Goal: Information Seeking & Learning: Learn about a topic

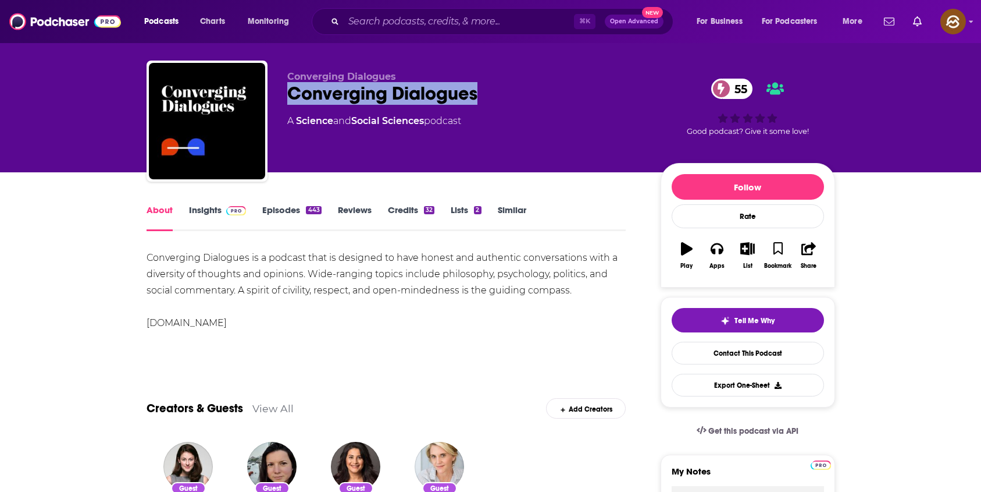
scroll to position [8, 0]
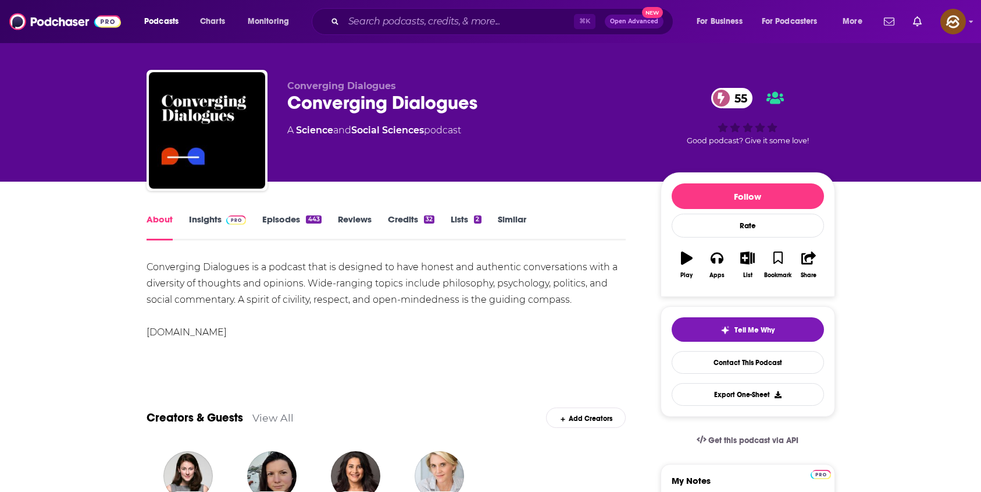
click at [339, 98] on div "Converging Dialogues 55" at bounding box center [464, 102] width 355 height 23
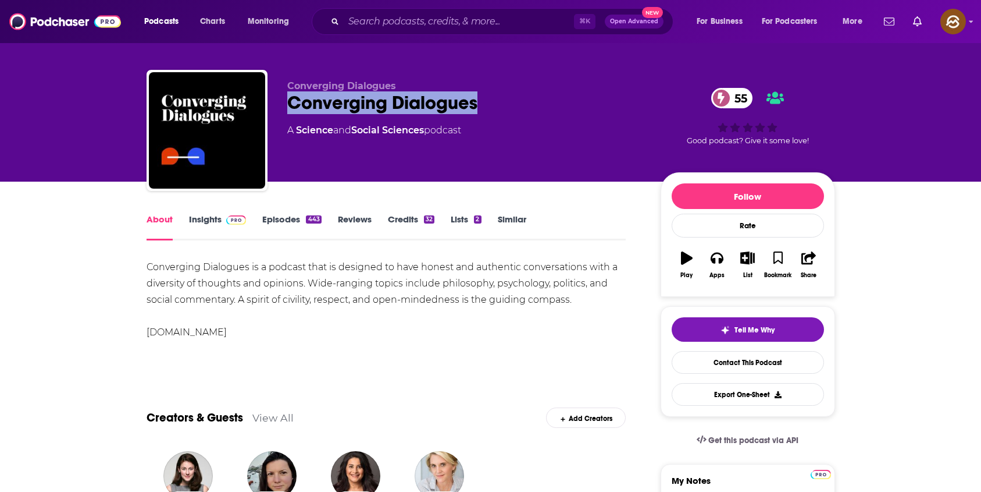
drag, startPoint x: 339, startPoint y: 98, endPoint x: 446, endPoint y: 102, distance: 106.5
copy h1 "Converging Dialogues"
click at [446, 102] on div "Converging Dialogues 55" at bounding box center [464, 102] width 355 height 23
click at [217, 224] on link "Insights" at bounding box center [218, 226] width 58 height 27
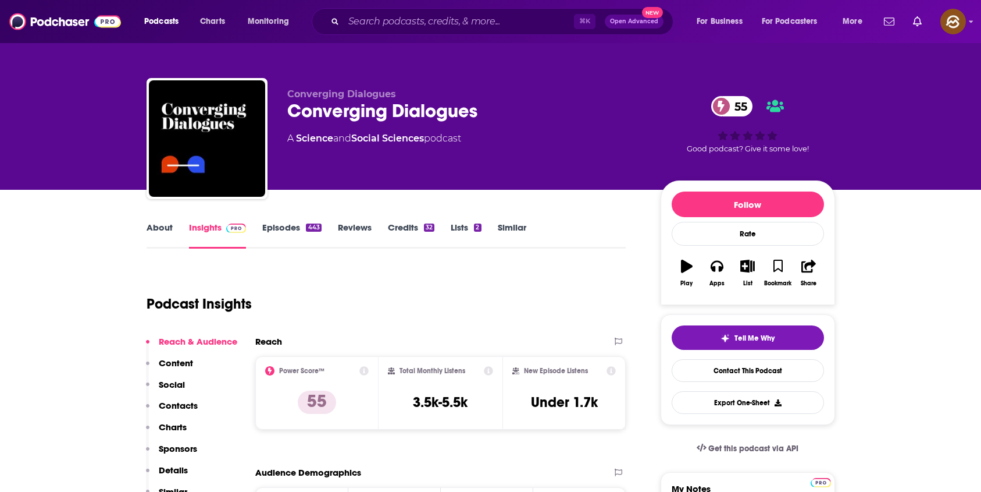
click at [198, 402] on div "Reach & Audience Content Social Contacts Charts Sponsors Details Similar" at bounding box center [191, 421] width 91 height 171
click at [173, 403] on p "Contacts" at bounding box center [178, 405] width 39 height 11
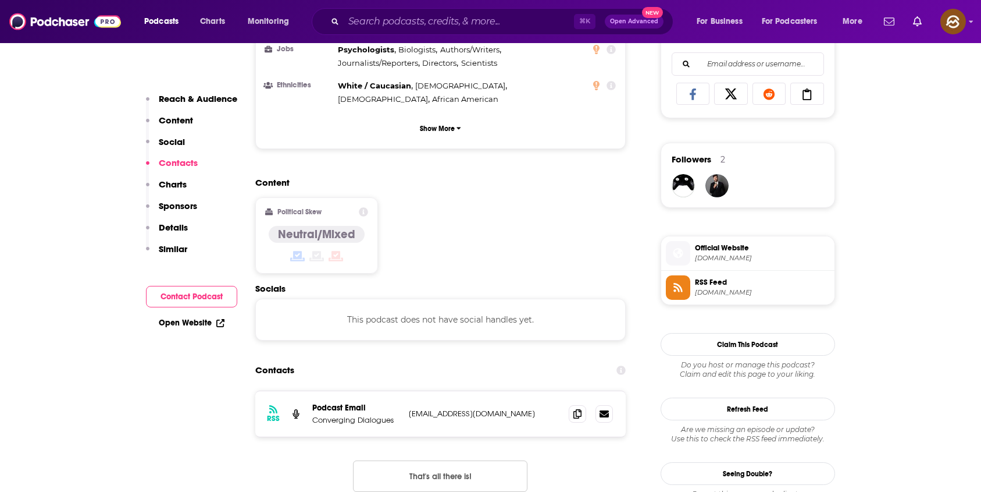
scroll to position [752, 0]
click at [581, 408] on icon at bounding box center [578, 412] width 8 height 9
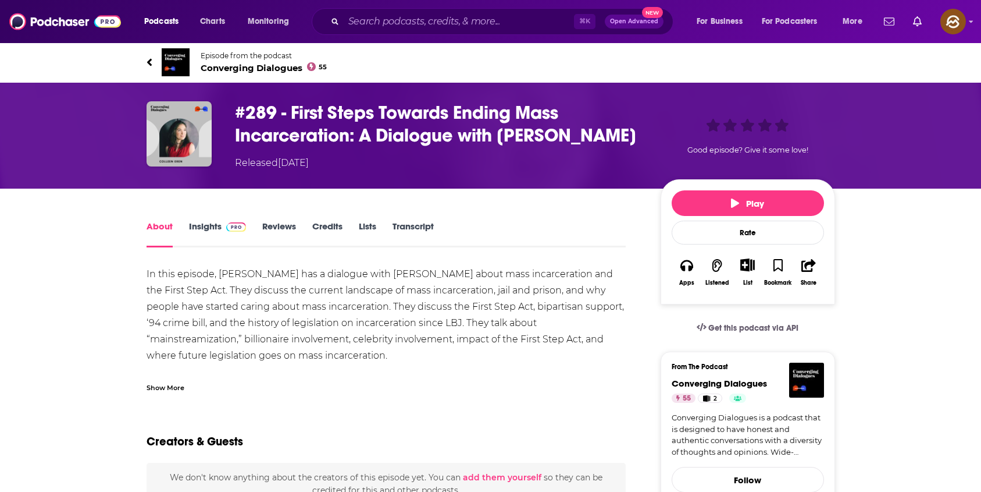
click at [528, 135] on h1 "#289 - First Steps Towards Ending Mass Incarceration: A Dialogue with Colleen E…" at bounding box center [438, 123] width 407 height 45
drag, startPoint x: 528, startPoint y: 135, endPoint x: 581, endPoint y: 138, distance: 53.0
copy h1 "Colleen Eren"
click at [581, 138] on h1 "#289 - First Steps Towards Ending Mass Incarceration: A Dialogue with Colleen E…" at bounding box center [438, 123] width 407 height 45
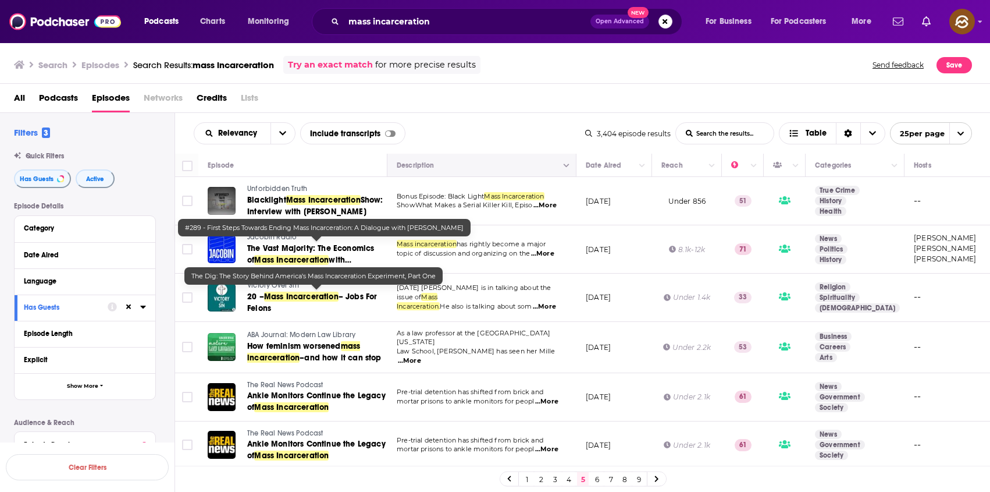
scroll to position [822, 0]
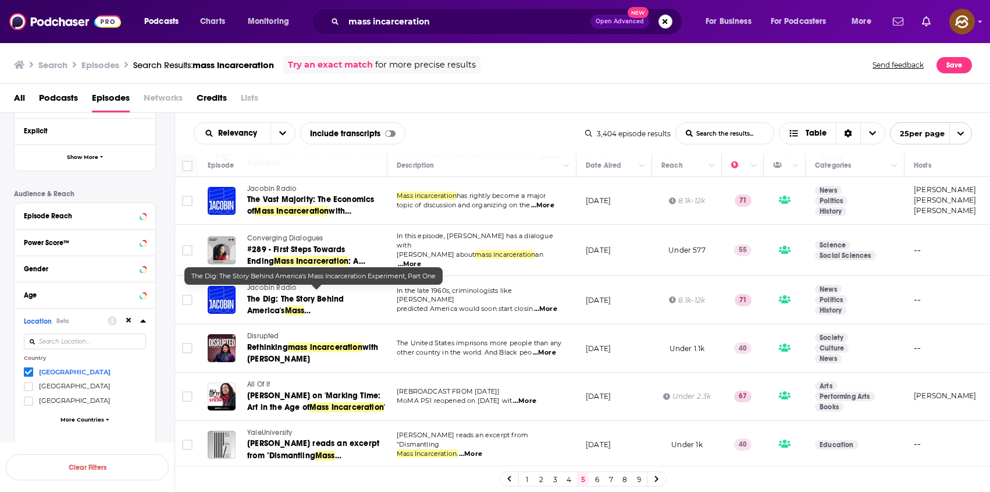
click at [488, 137] on div "Relevancy List Search Input Search the results... Include transcripts Table" at bounding box center [389, 133] width 391 height 22
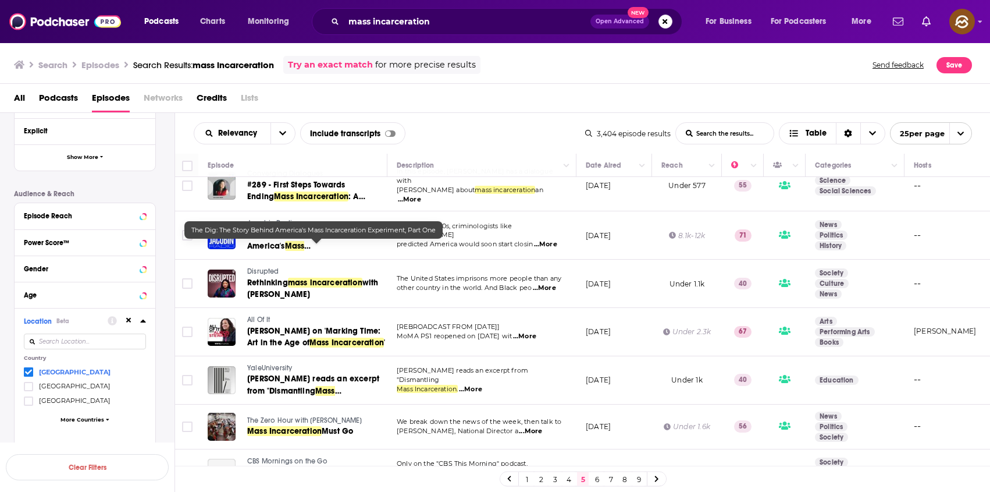
scroll to position [918, 0]
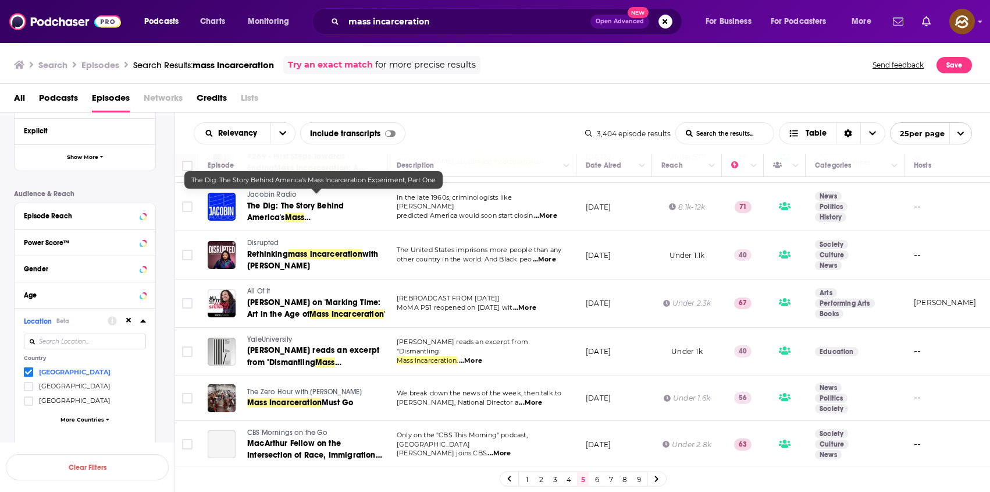
click at [478, 265] on td "The United States imprisons more people than any other country in the world. An…" at bounding box center [481, 255] width 189 height 48
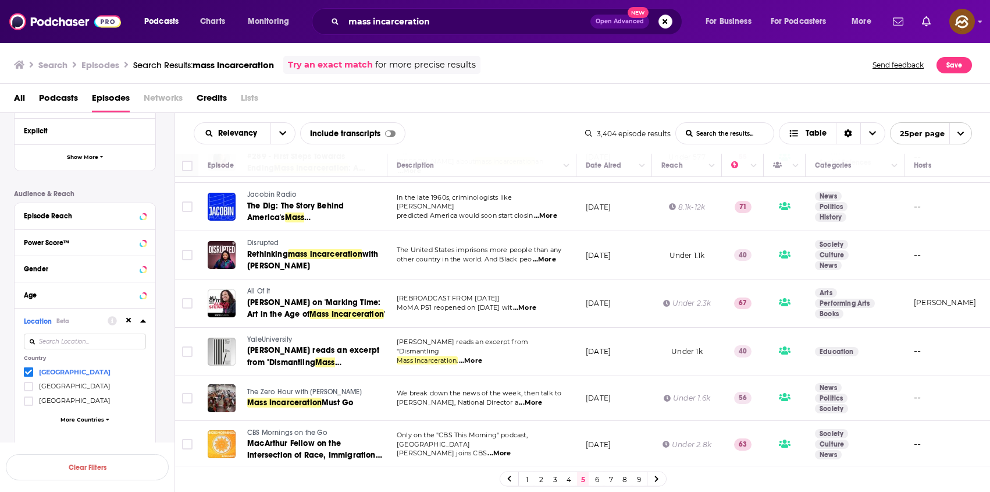
click at [264, 387] on span "The Zero Hour with RJ Eskow" at bounding box center [304, 391] width 115 height 8
click at [282, 397] on span "Mass Incarceration" at bounding box center [284, 402] width 74 height 10
click at [532, 156] on th "Description" at bounding box center [481, 165] width 189 height 23
click at [594, 479] on link "6" at bounding box center [597, 479] width 12 height 14
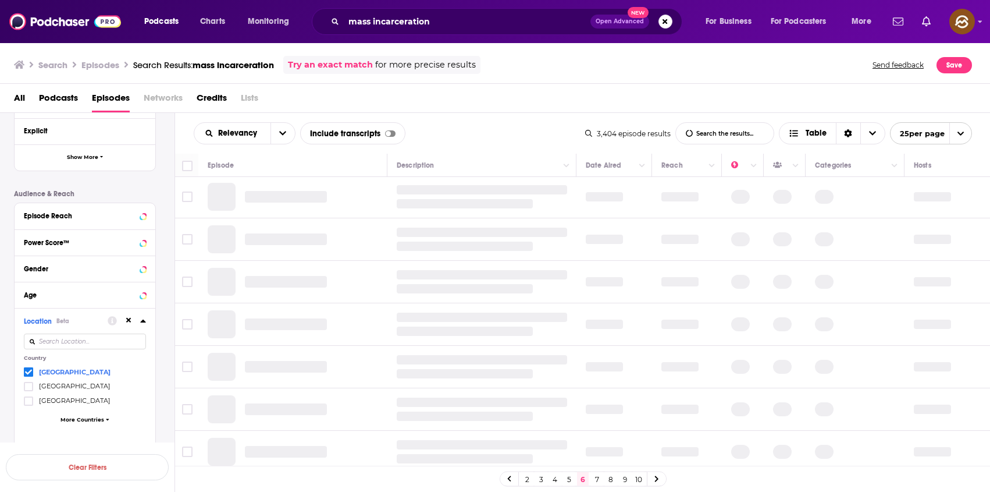
scroll to position [103, 0]
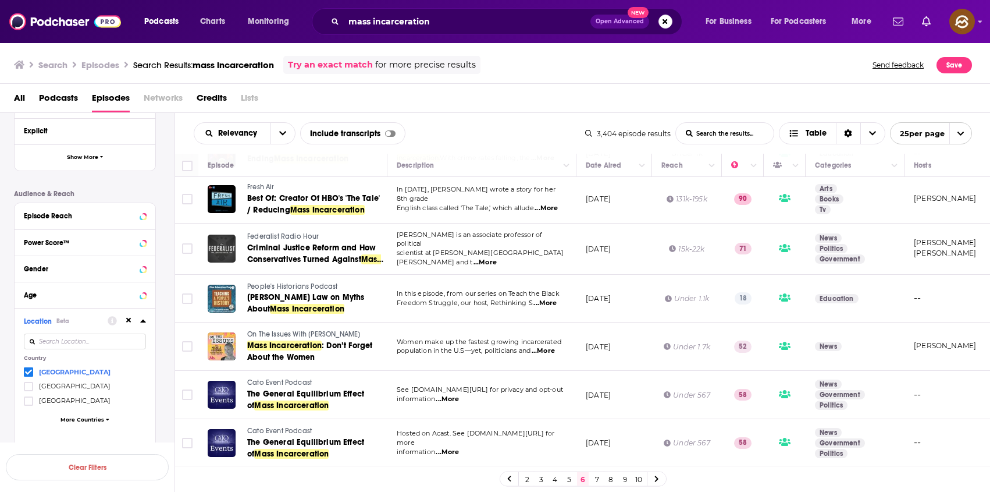
click at [280, 282] on span "People's Historians Podcast" at bounding box center [292, 286] width 91 height 8
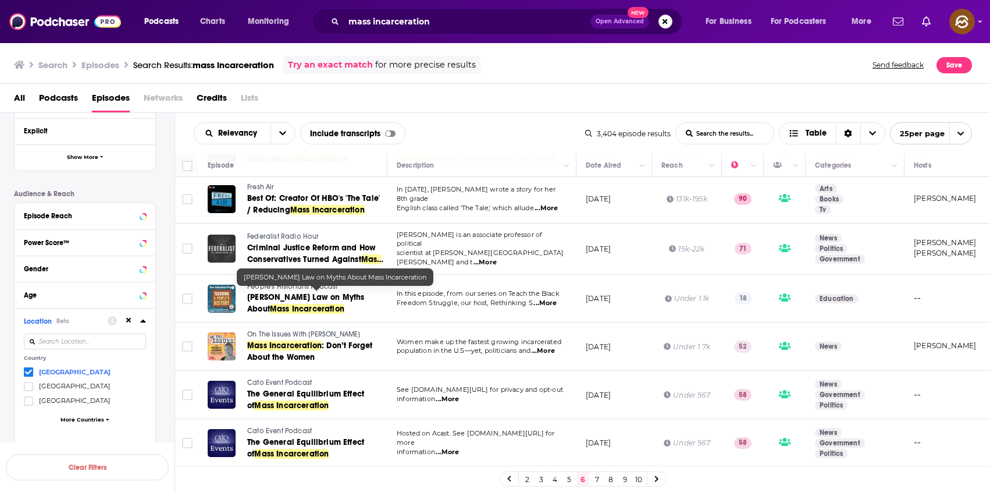
click at [290, 297] on span "Vikki Law on Myths About" at bounding box center [305, 303] width 117 height 22
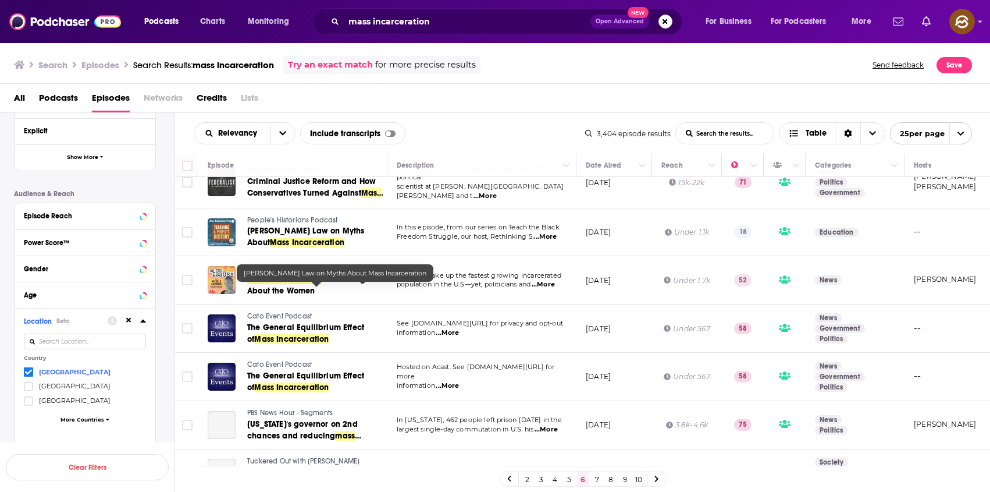
scroll to position [217, 0]
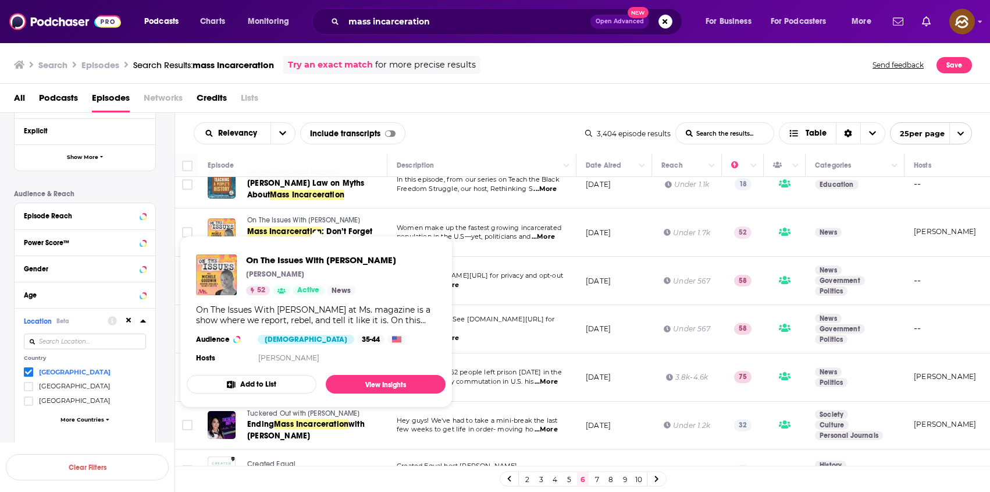
click at [290, 218] on span "On The Issues With Michele Goodwin" at bounding box center [303, 220] width 113 height 8
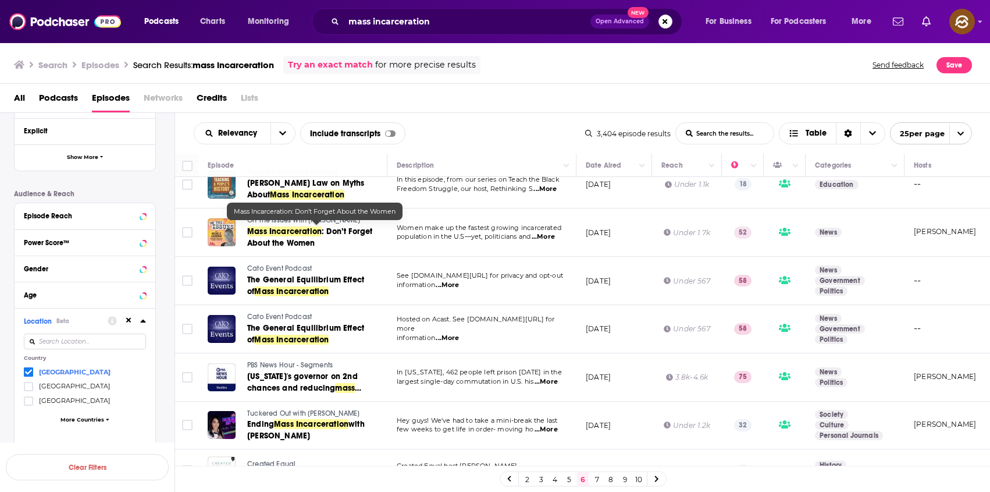
click at [291, 232] on span "Mass Incarceration" at bounding box center [284, 231] width 74 height 10
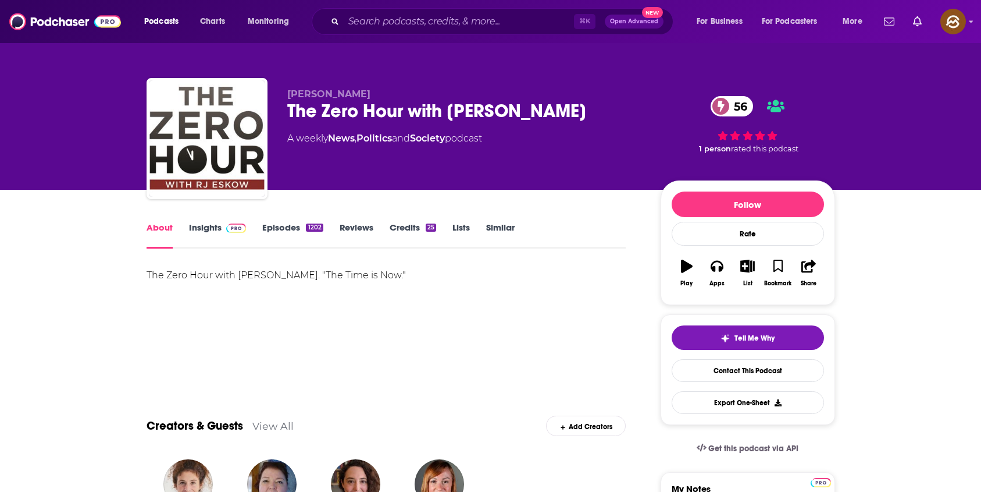
click at [289, 111] on div "The Zero Hour with RJ Eskow 56" at bounding box center [464, 110] width 355 height 23
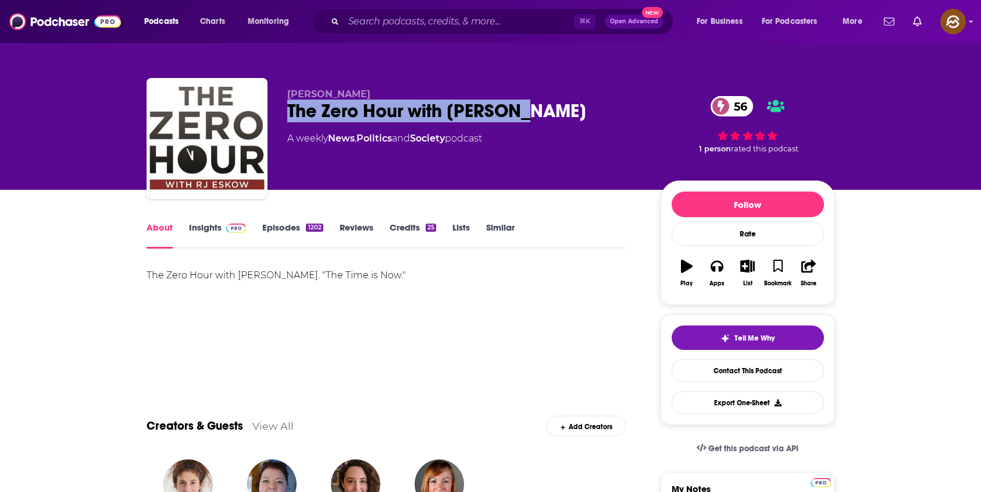
drag, startPoint x: 289, startPoint y: 111, endPoint x: 489, endPoint y: 115, distance: 199.6
copy h1 "The Zero Hour with RJ Eskow"
click at [489, 115] on div "The Zero Hour with RJ Eskow 56" at bounding box center [464, 110] width 355 height 23
click at [719, 269] on icon "button" at bounding box center [717, 267] width 13 height 12
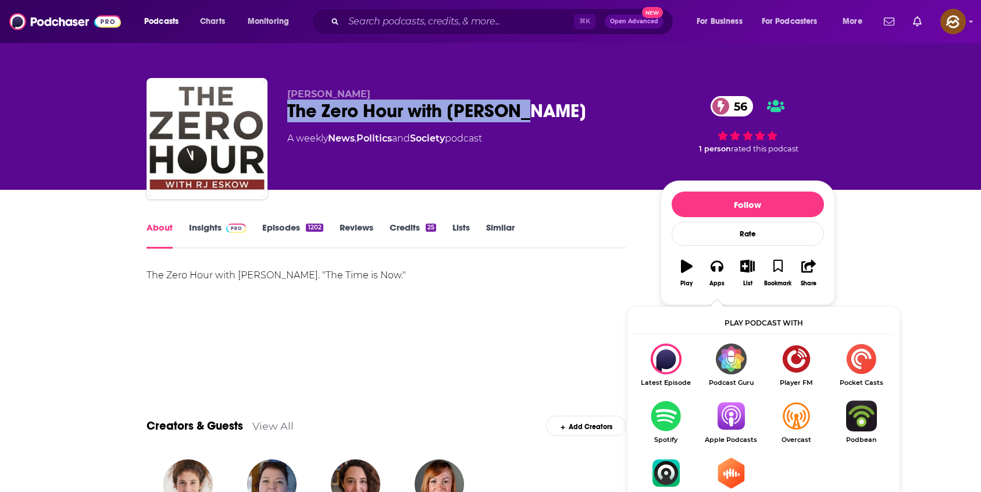
click at [738, 414] on img "Show Listen On dropdown" at bounding box center [731, 415] width 65 height 31
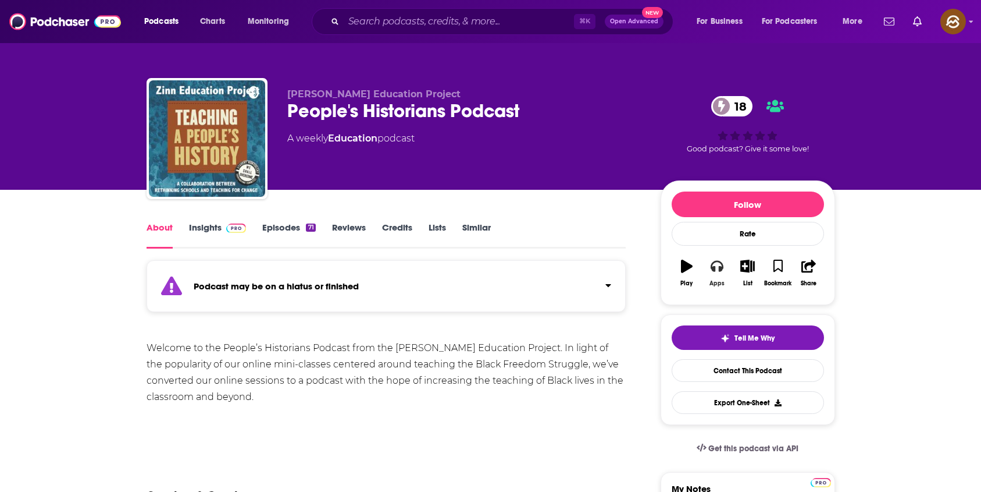
click at [713, 262] on icon "button" at bounding box center [717, 267] width 13 height 12
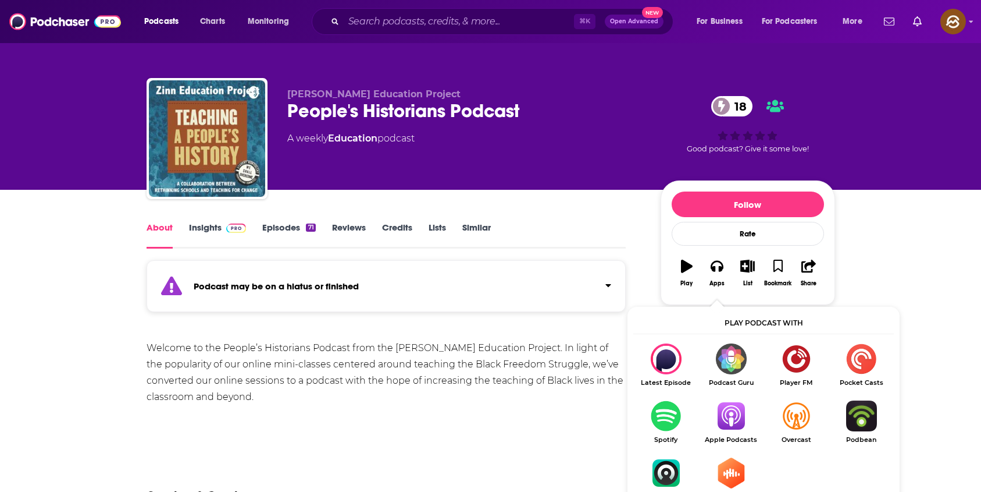
click at [733, 420] on img "Show Listen On dropdown" at bounding box center [731, 415] width 65 height 31
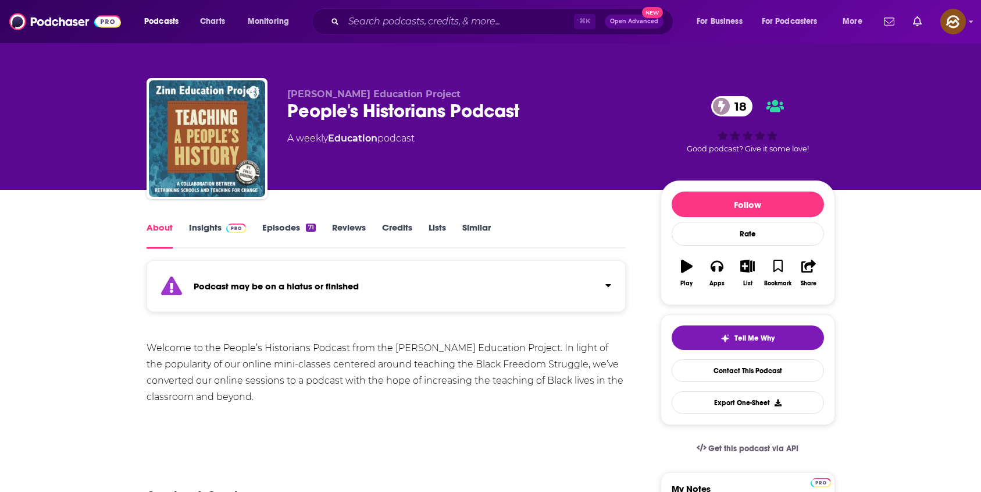
click at [336, 109] on div "People's Historians Podcast 18" at bounding box center [464, 110] width 355 height 23
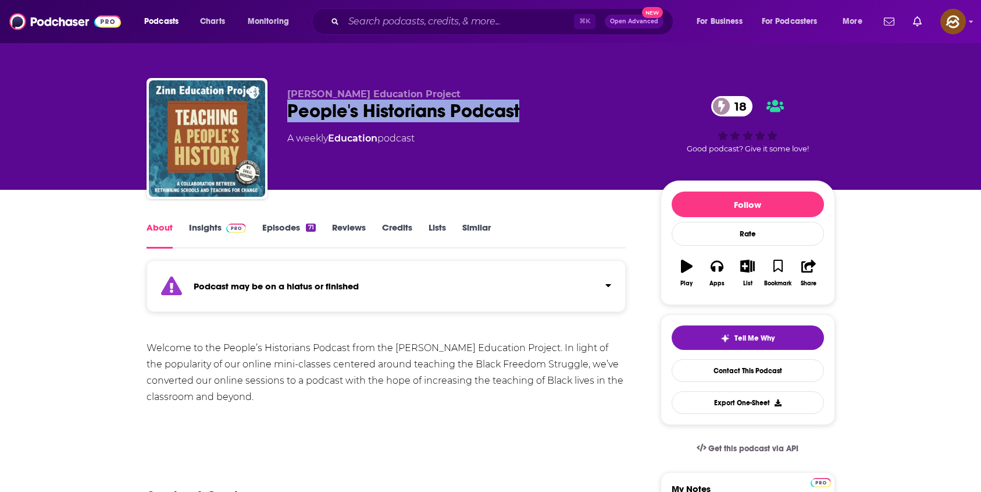
drag, startPoint x: 336, startPoint y: 109, endPoint x: 489, endPoint y: 111, distance: 153.0
copy h1 "People's Historians Podcast"
click at [489, 111] on div "People's Historians Podcast 18" at bounding box center [464, 110] width 355 height 23
click at [198, 226] on link "Insights" at bounding box center [218, 235] width 58 height 27
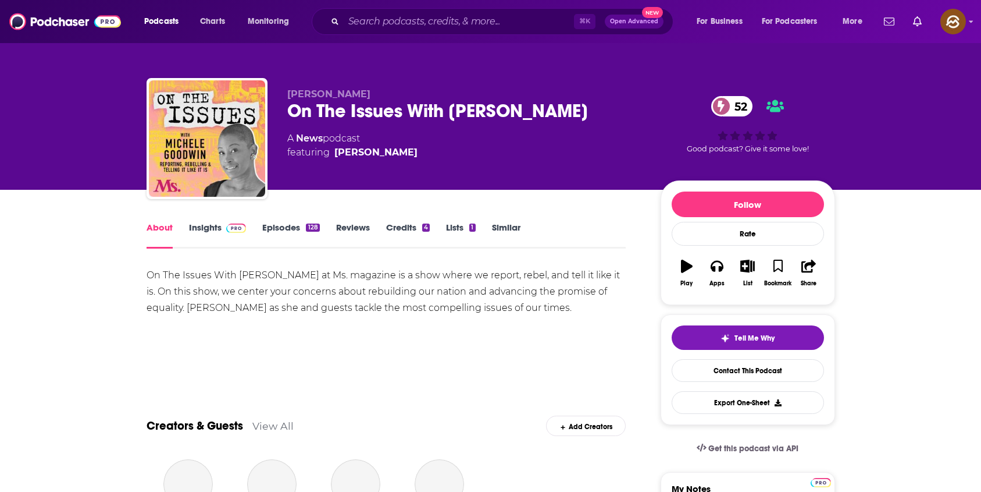
click at [287, 108] on div "On The Issues With Michele Goodwin 52" at bounding box center [464, 110] width 355 height 23
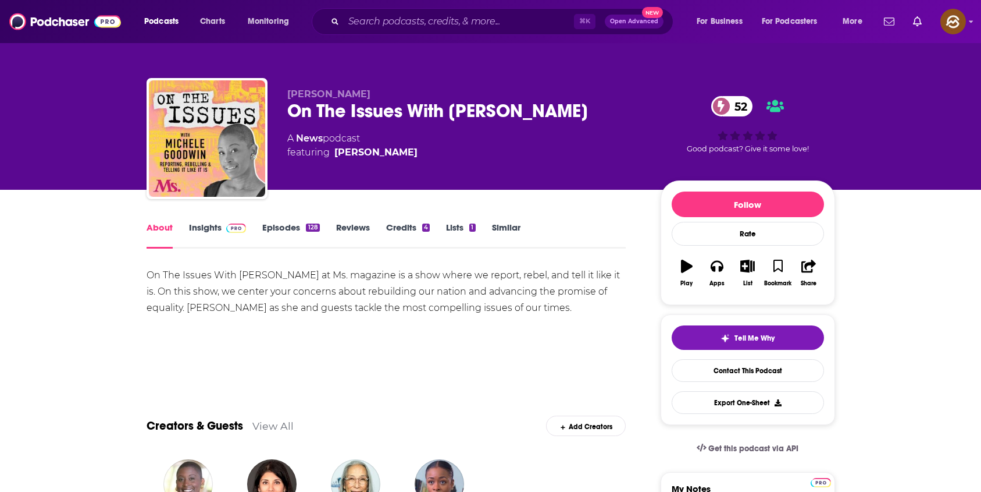
drag, startPoint x: 287, startPoint y: 108, endPoint x: 577, endPoint y: 112, distance: 290.3
copy h1 "On The Issues With Michele Goodwin"
click at [577, 112] on div "On The Issues With Michele Goodwin 52" at bounding box center [464, 110] width 355 height 23
click at [343, 108] on div "On The Issues With Michele Goodwin 52" at bounding box center [464, 110] width 355 height 23
click at [313, 106] on div "On The Issues With Michele Goodwin 52" at bounding box center [464, 110] width 355 height 23
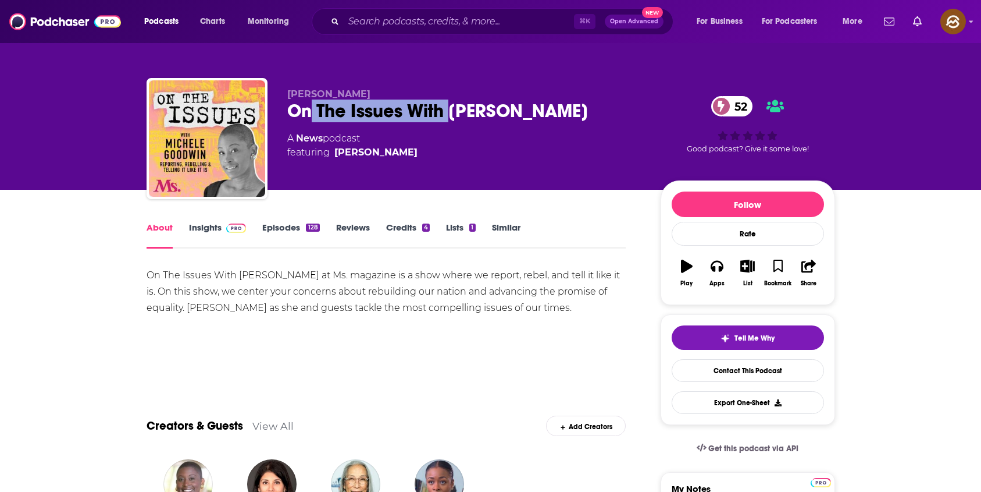
drag, startPoint x: 313, startPoint y: 106, endPoint x: 438, endPoint y: 109, distance: 125.1
copy h1 "The Issues With"
click at [439, 109] on div "On The Issues With Michele Goodwin 52" at bounding box center [464, 110] width 355 height 23
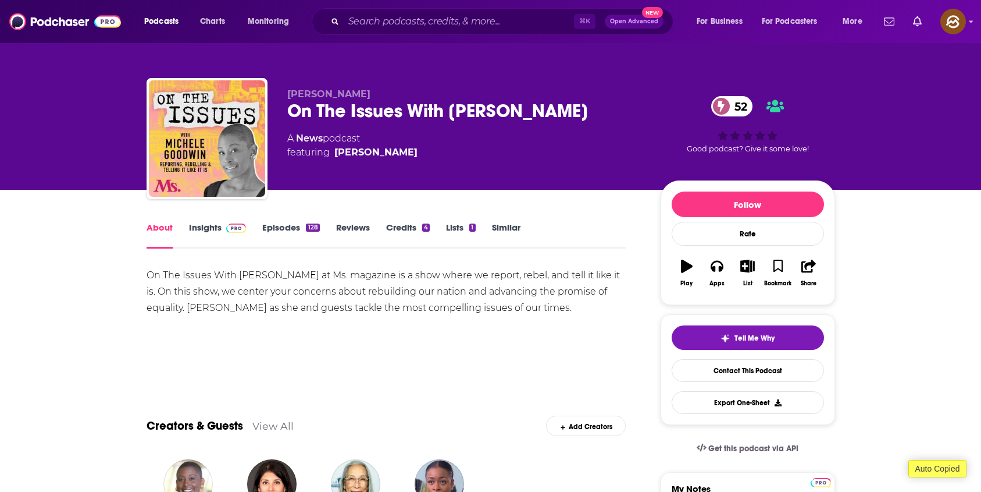
click at [300, 109] on div "On The Issues With Michele Goodwin 52" at bounding box center [464, 110] width 355 height 23
drag, startPoint x: 300, startPoint y: 109, endPoint x: 544, endPoint y: 111, distance: 244.3
copy h1 "On The Issues With Michele Goodwin"
click at [544, 111] on div "On The Issues With Michele Goodwin 52" at bounding box center [464, 110] width 355 height 23
click at [333, 108] on div "On The Issues With Michele Goodwin 52" at bounding box center [464, 110] width 355 height 23
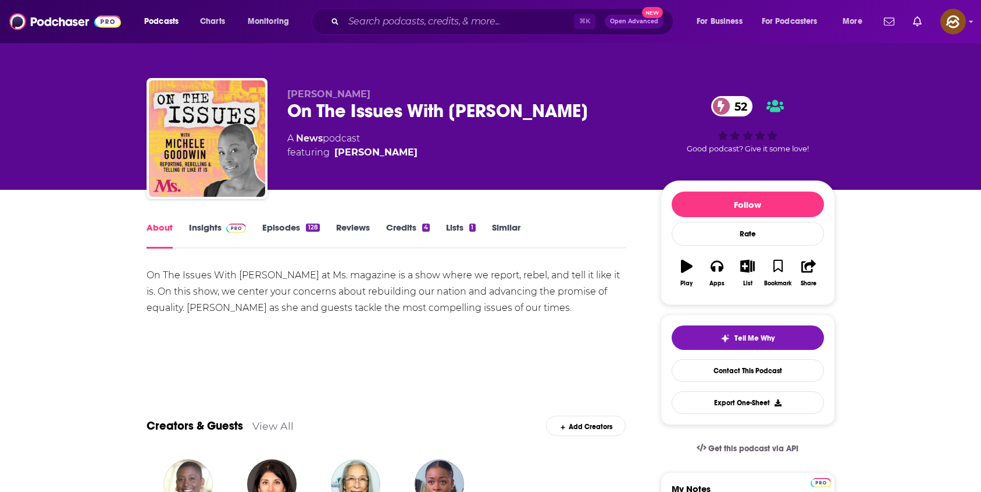
click at [293, 110] on div "On The Issues With Michele Goodwin 52" at bounding box center [464, 110] width 355 height 23
drag, startPoint x: 293, startPoint y: 110, endPoint x: 394, endPoint y: 109, distance: 101.8
copy h1 "On The Issues"
click at [394, 109] on div "On The Issues With Michele Goodwin 52" at bounding box center [464, 110] width 355 height 23
click at [290, 92] on span "Dr. Michele Goodwin" at bounding box center [328, 93] width 83 height 11
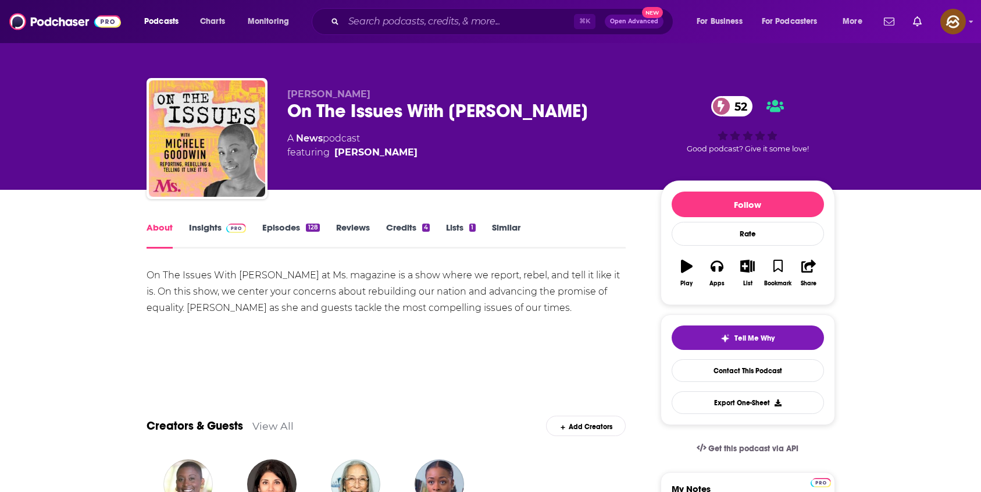
drag, startPoint x: 290, startPoint y: 92, endPoint x: 373, endPoint y: 93, distance: 83.8
copy span "Dr. Michele Goodwin"
click at [371, 93] on span "Dr. Michele Goodwin" at bounding box center [328, 93] width 83 height 11
click at [720, 261] on icon "button" at bounding box center [717, 267] width 13 height 12
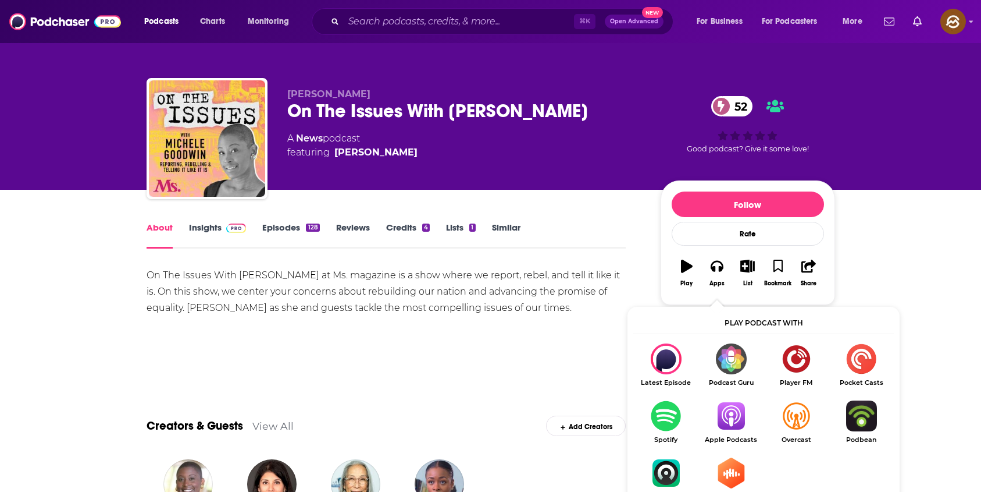
click at [729, 415] on img "Show Listen On dropdown" at bounding box center [731, 415] width 65 height 31
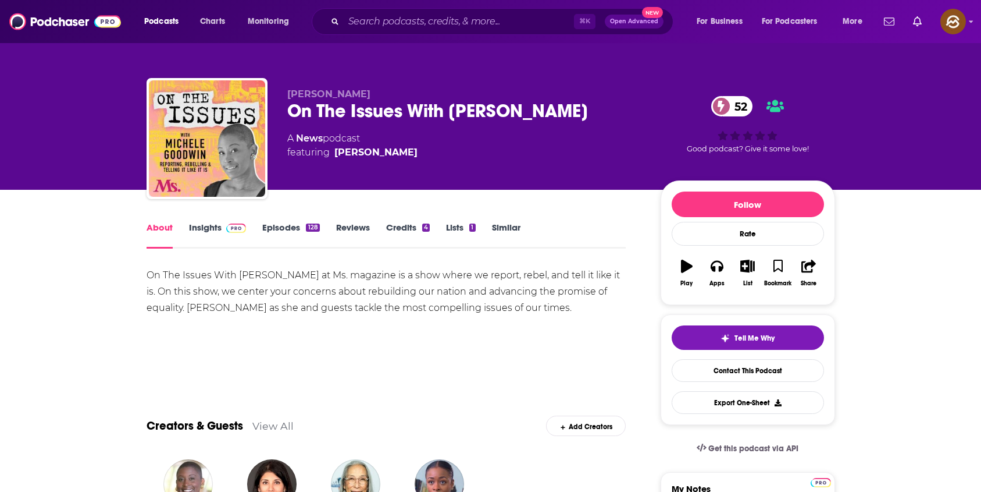
click at [198, 227] on link "Insights" at bounding box center [218, 235] width 58 height 27
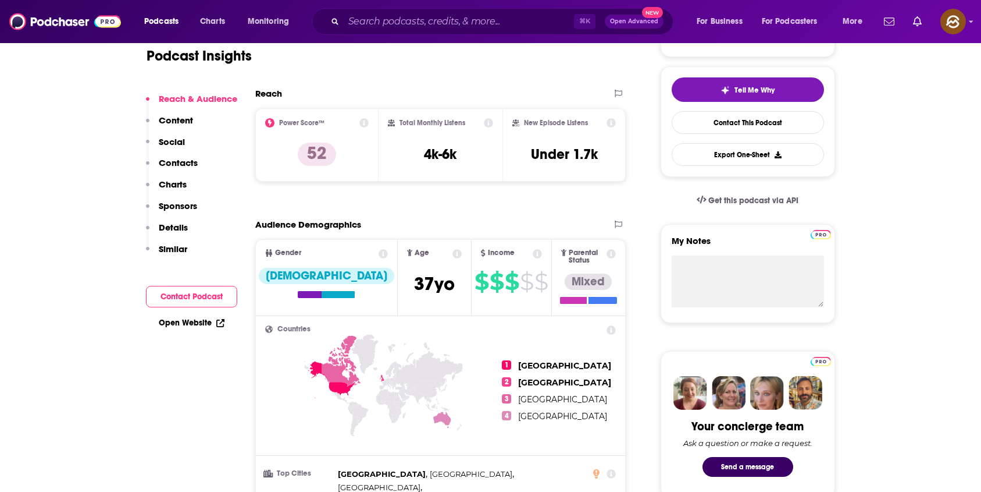
click at [166, 161] on p "Contacts" at bounding box center [178, 162] width 39 height 11
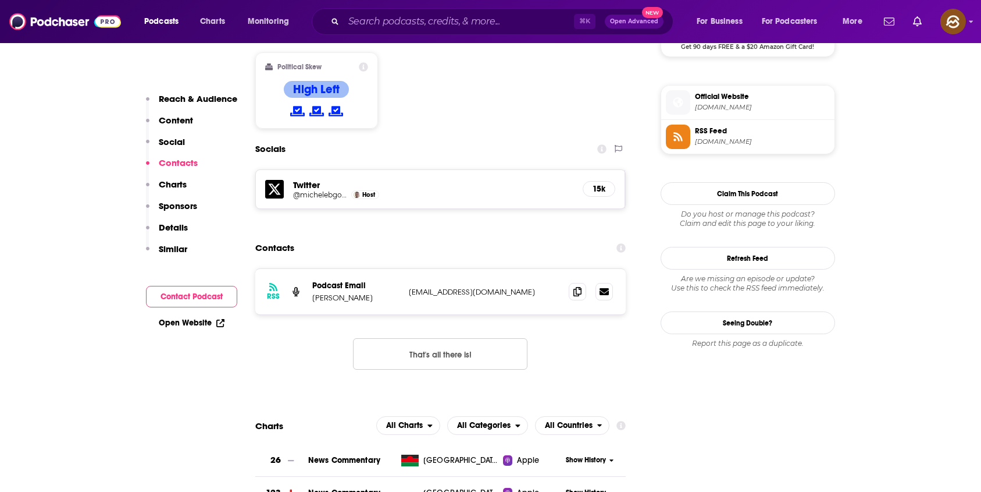
scroll to position [945, 0]
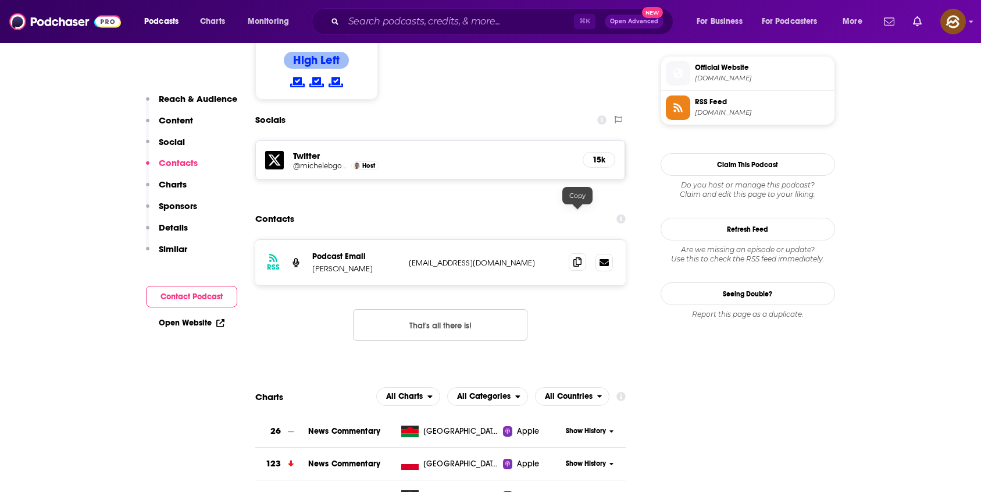
click at [583, 253] on span at bounding box center [577, 261] width 17 height 17
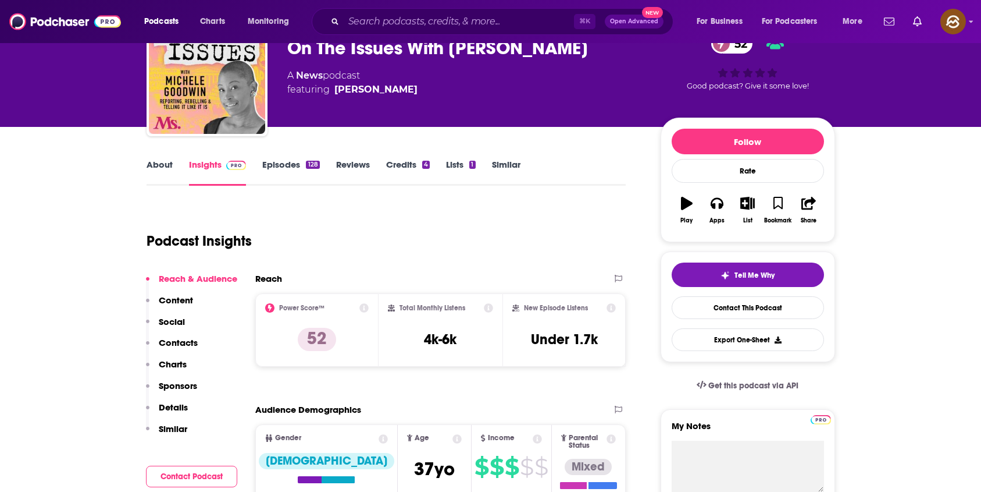
scroll to position [0, 0]
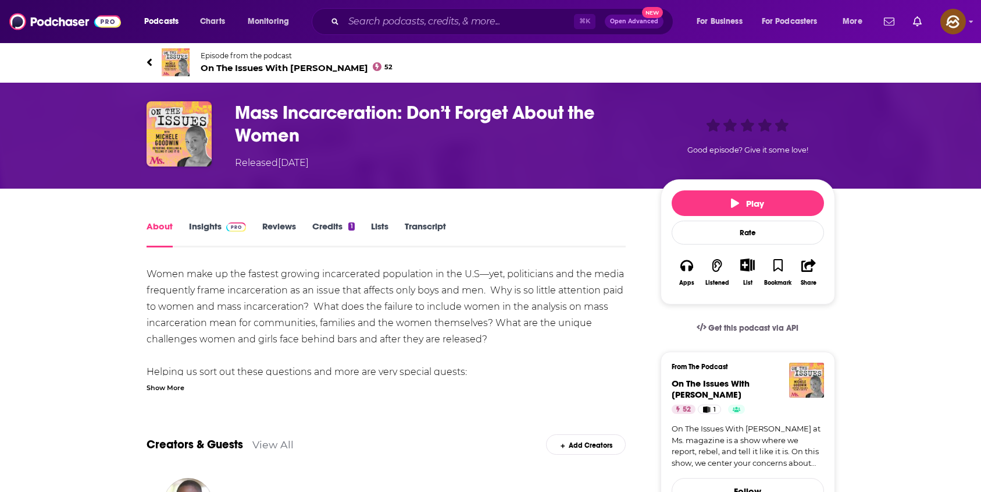
click at [163, 383] on div "Show More" at bounding box center [166, 386] width 38 height 11
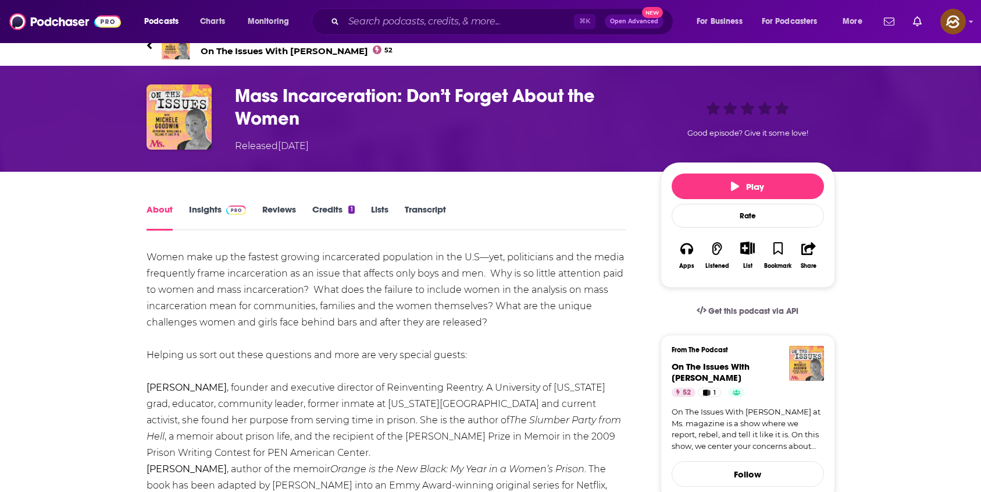
scroll to position [63, 0]
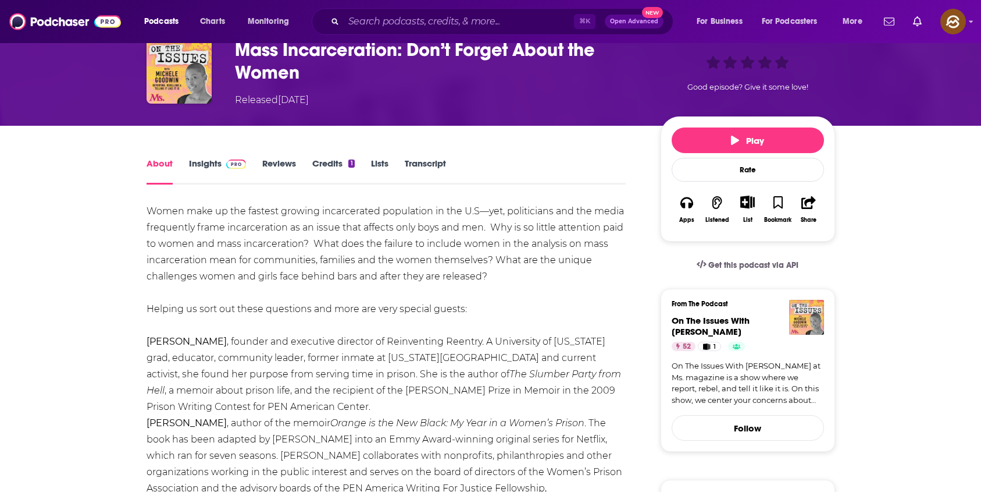
drag, startPoint x: 137, startPoint y: 347, endPoint x: 213, endPoint y: 340, distance: 76.5
copy b "Sue Ellen Allen"
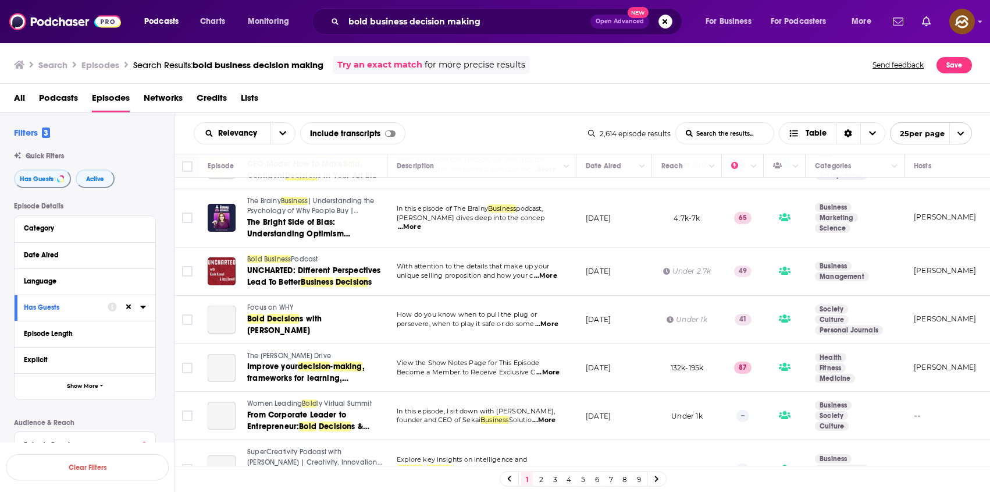
scroll to position [980, 0]
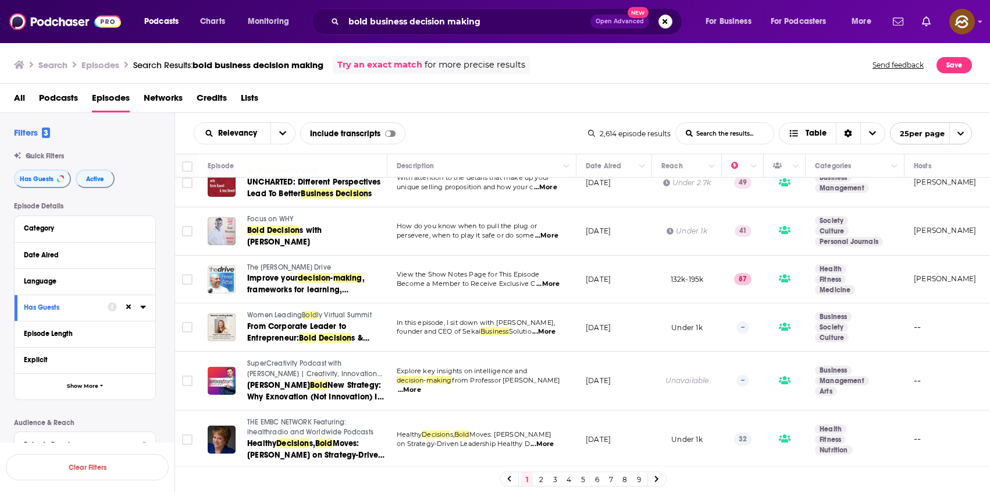
click at [537, 482] on link "2" at bounding box center [541, 479] width 12 height 14
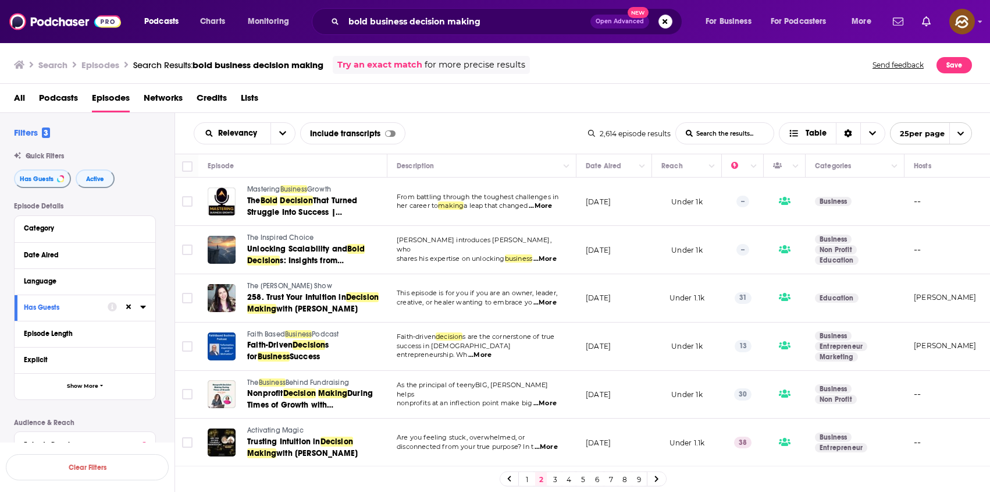
click at [265, 189] on span "Mastering" at bounding box center [263, 189] width 33 height 8
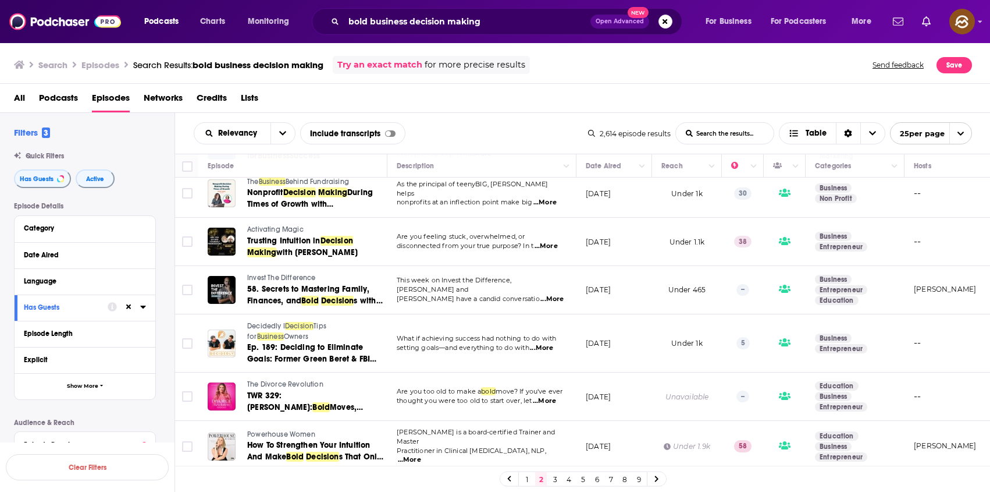
scroll to position [209, 0]
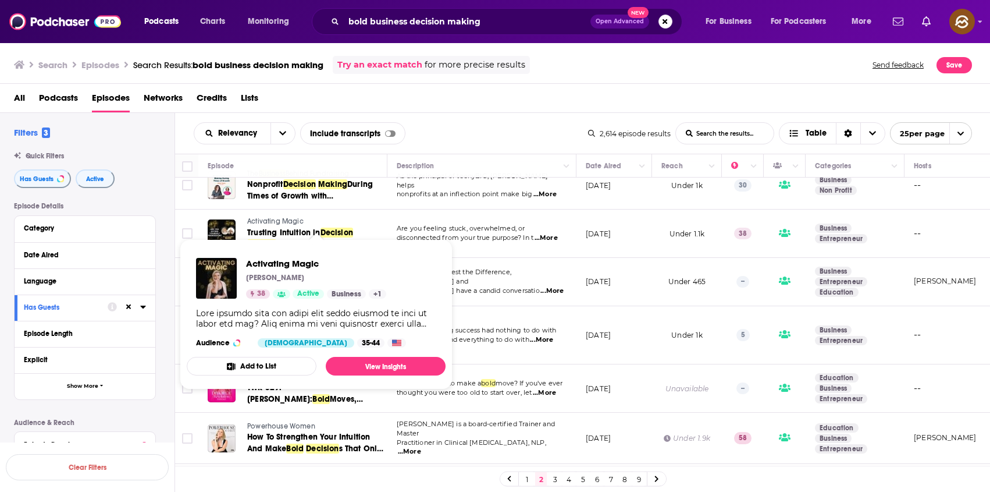
click at [275, 223] on span "Activating Magic" at bounding box center [275, 221] width 56 height 8
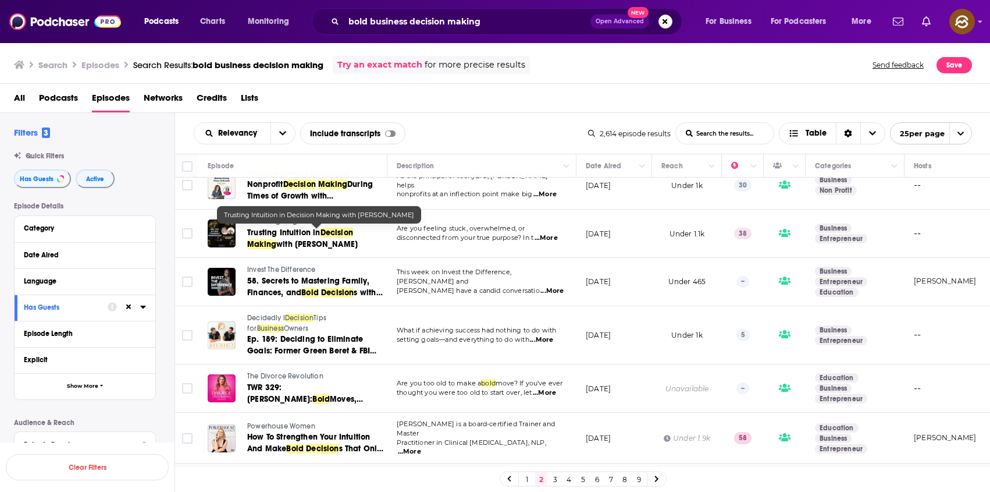
click at [288, 233] on span "Trusting Intuition in" at bounding box center [283, 232] width 73 height 10
click at [500, 34] on div "bold business decision making Open Advanced New" at bounding box center [497, 21] width 371 height 27
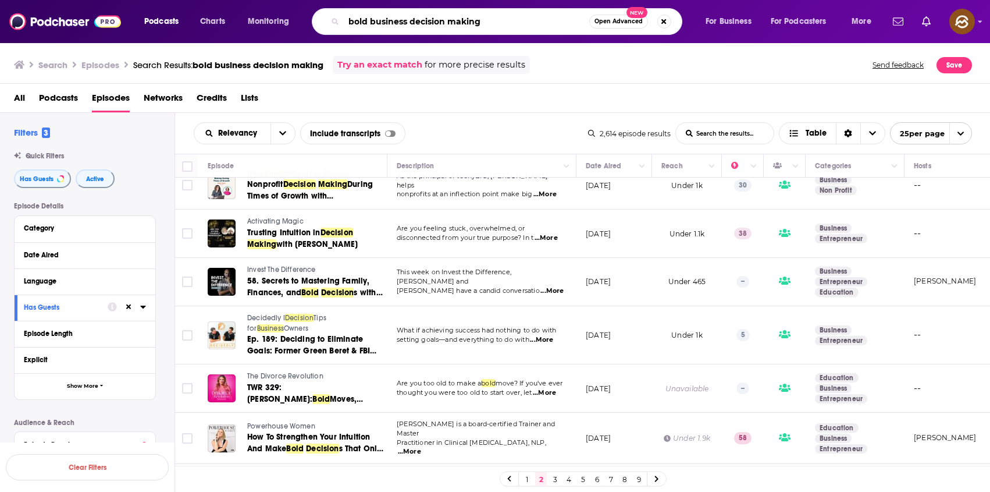
click at [511, 17] on input "bold business decision making" at bounding box center [466, 21] width 245 height 19
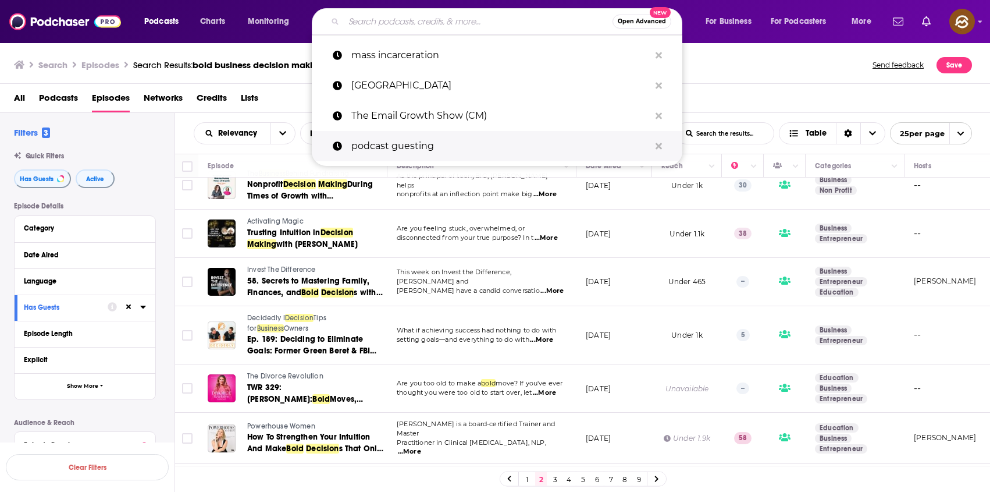
click at [499, 131] on p "podcast guesting" at bounding box center [500, 146] width 298 height 30
type input "podcast guesting"
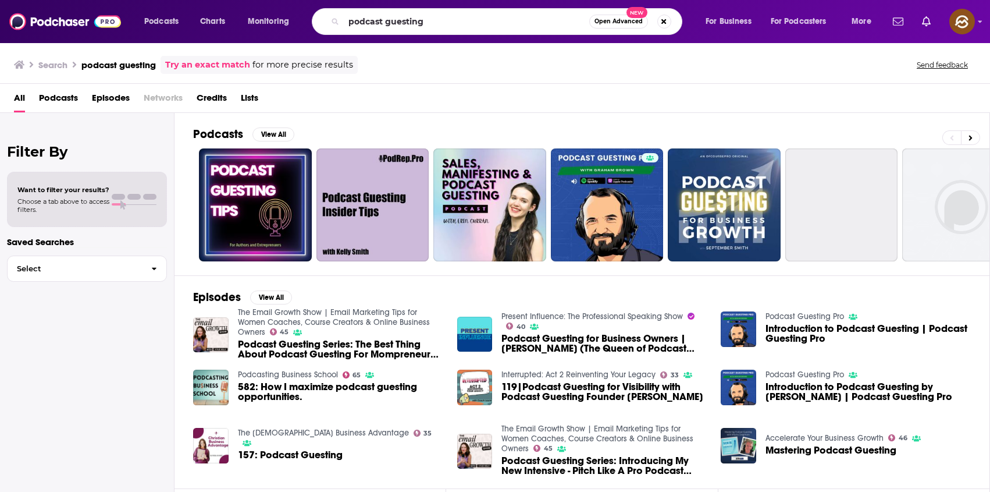
click at [112, 99] on span "Episodes" at bounding box center [111, 100] width 38 height 24
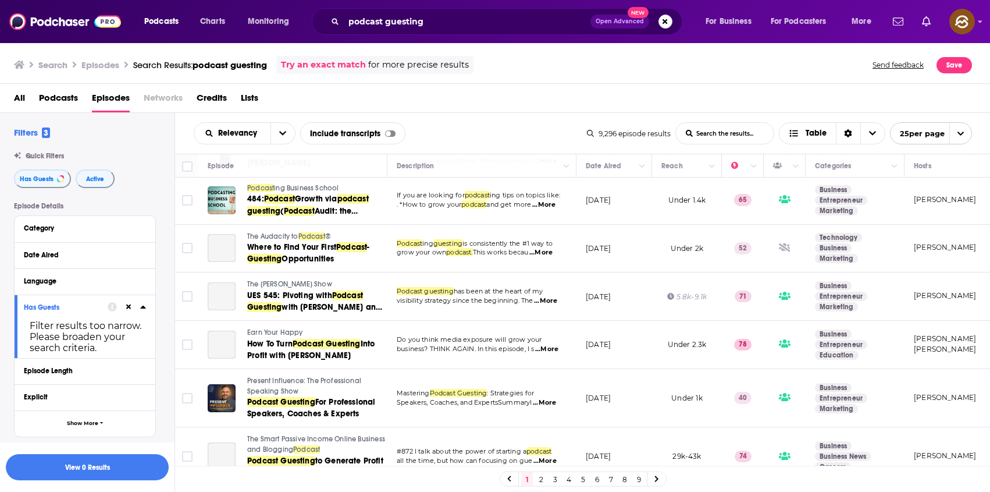
scroll to position [966, 0]
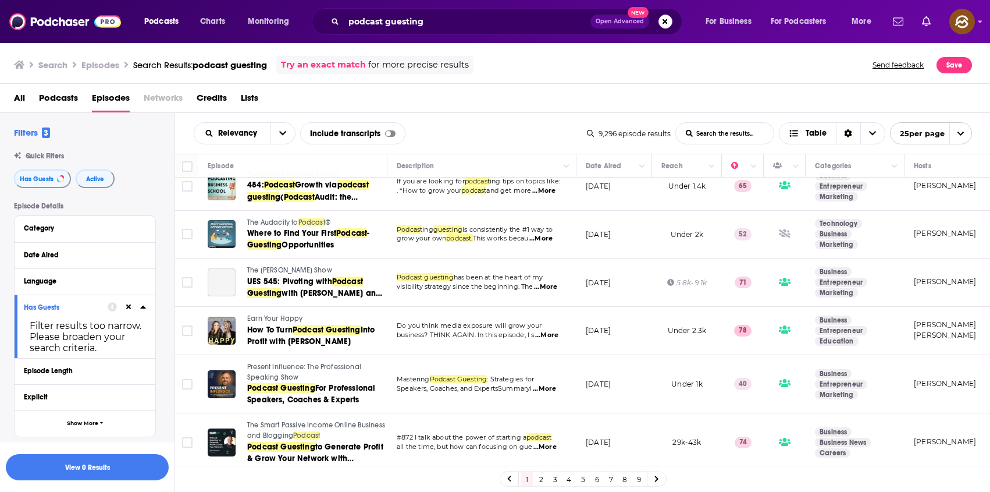
click at [582, 482] on link "5" at bounding box center [583, 479] width 12 height 14
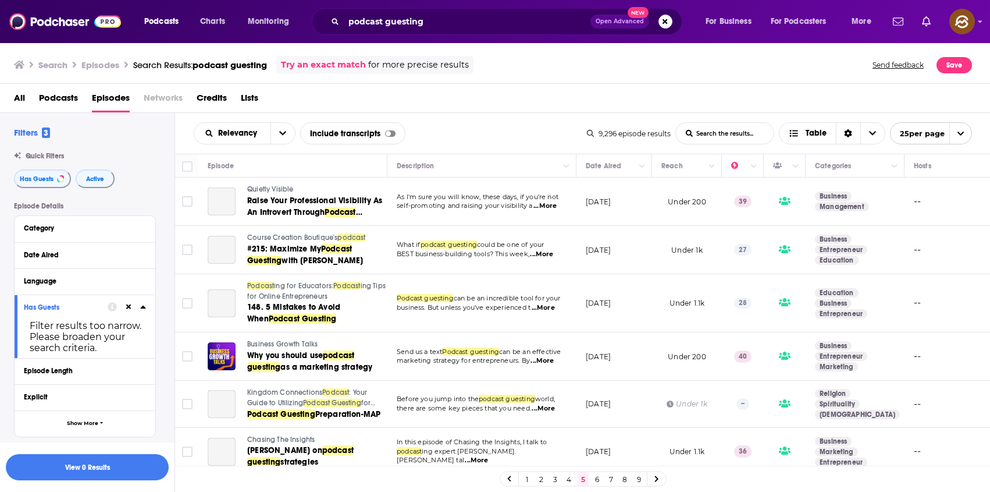
click at [568, 480] on link "4" at bounding box center [569, 479] width 12 height 14
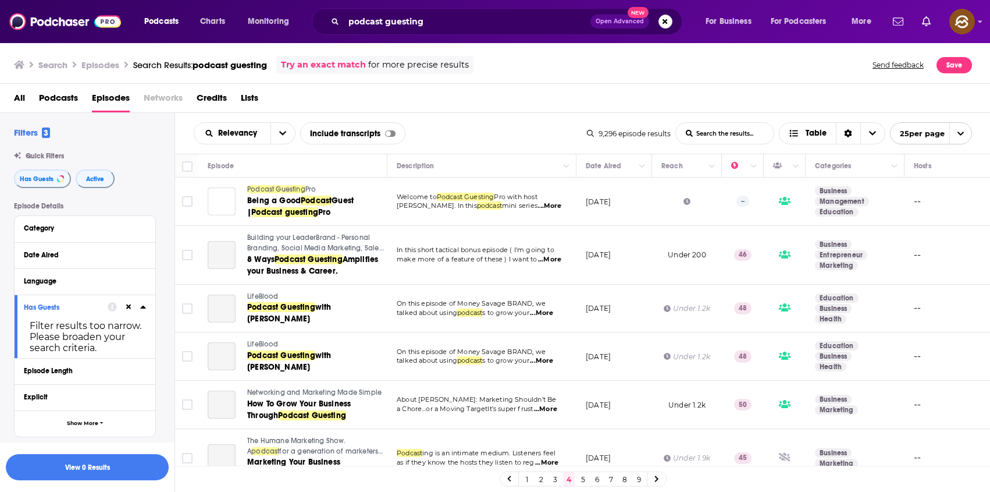
click at [556, 480] on link "3" at bounding box center [555, 479] width 12 height 14
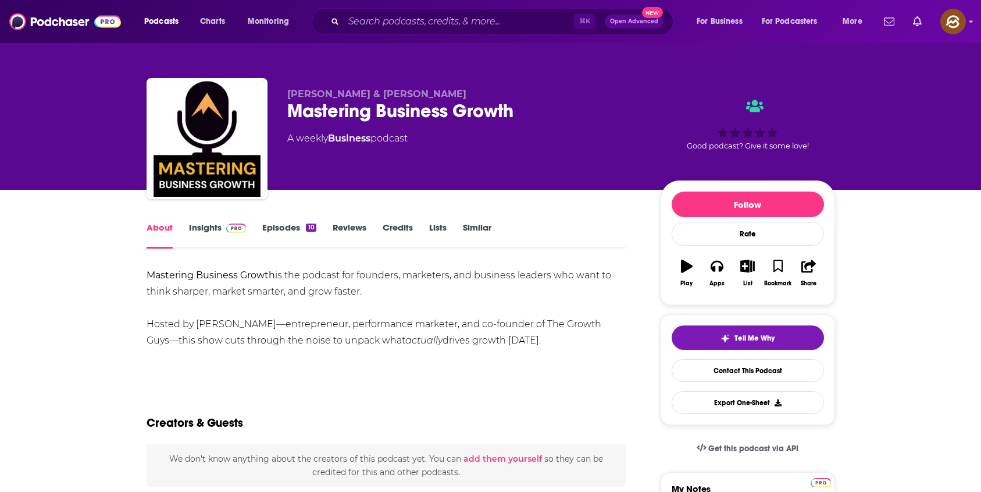
click at [318, 107] on div "Mastering Business Growth" at bounding box center [464, 110] width 355 height 23
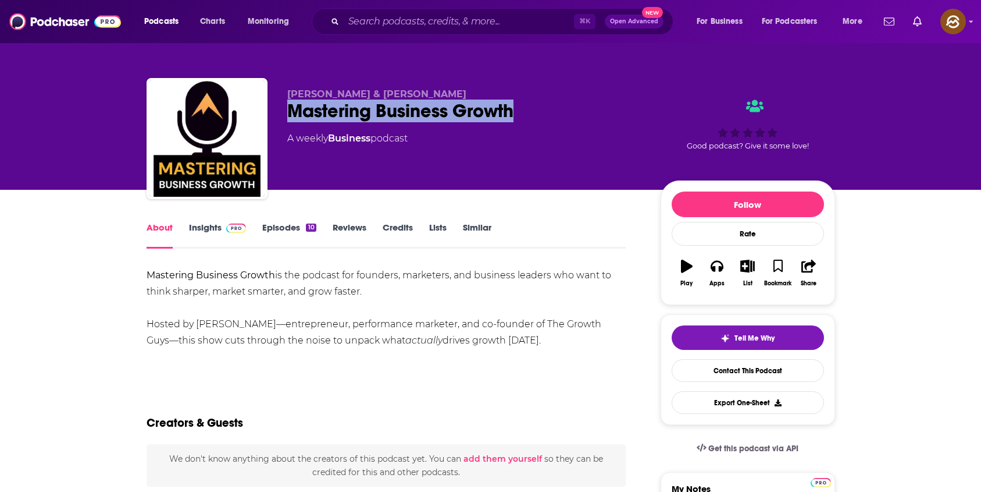
drag, startPoint x: 318, startPoint y: 107, endPoint x: 473, endPoint y: 105, distance: 155.3
copy h1 "Mastering Business Growth"
click at [475, 106] on div "Mastering Business Growth" at bounding box center [464, 110] width 355 height 23
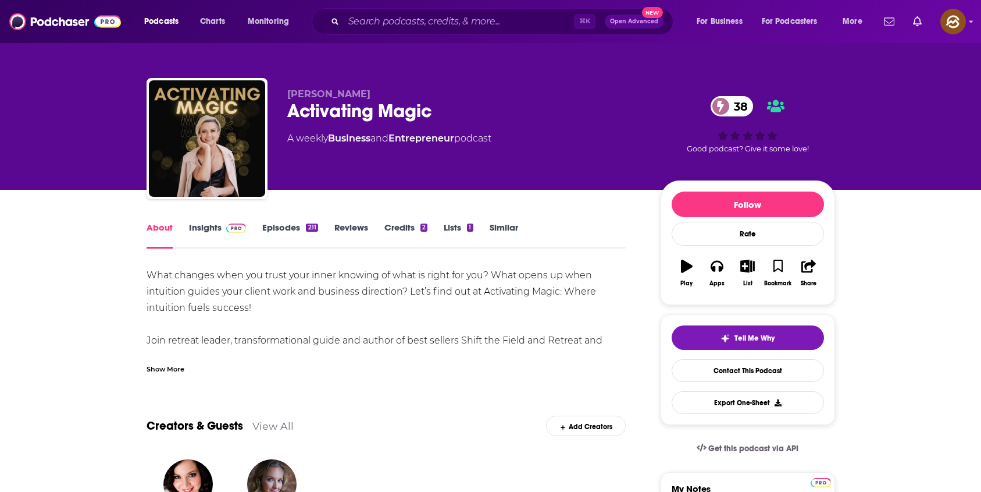
click at [314, 112] on div "Activating Magic 38" at bounding box center [464, 110] width 355 height 23
drag, startPoint x: 314, startPoint y: 112, endPoint x: 405, endPoint y: 119, distance: 91.6
copy h1 "Activating Magic"
click at [405, 119] on div "Activating Magic 38" at bounding box center [464, 110] width 355 height 23
click at [709, 273] on button "Apps" at bounding box center [717, 273] width 30 height 42
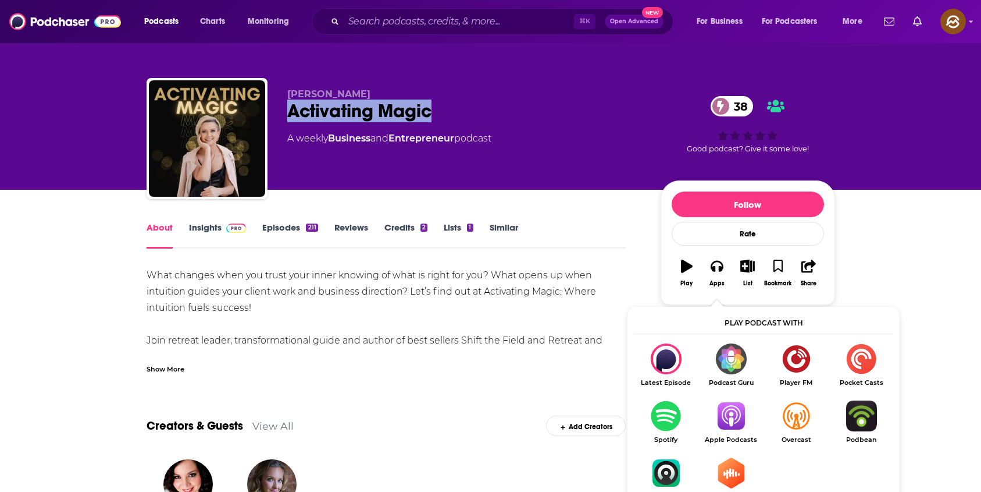
click at [727, 415] on img "Show Listen On dropdown" at bounding box center [731, 415] width 65 height 31
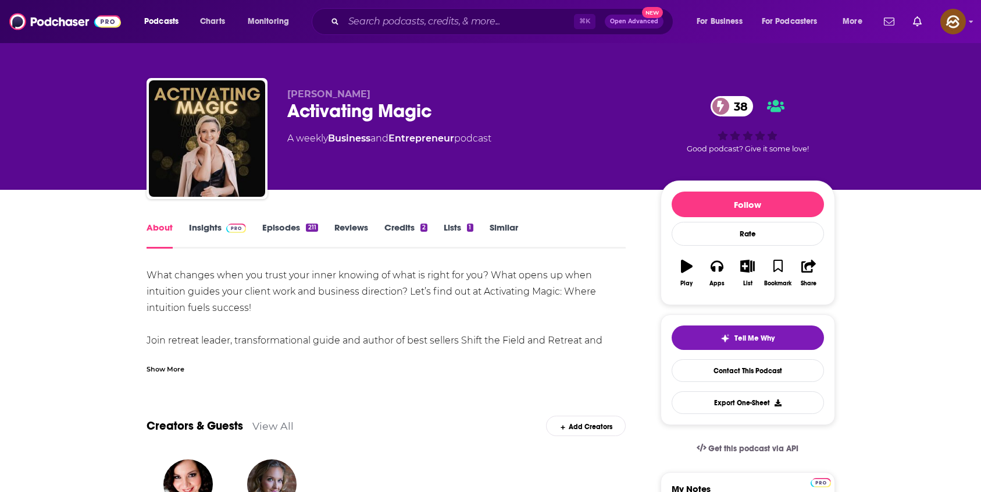
click at [295, 90] on span "Darla LeDoux" at bounding box center [328, 93] width 83 height 11
drag, startPoint x: 295, startPoint y: 90, endPoint x: 329, endPoint y: 94, distance: 34.0
copy span "Darla LeDoux"
click at [329, 94] on span "Darla LeDoux" at bounding box center [328, 93] width 83 height 11
click at [210, 237] on link "Insights" at bounding box center [218, 235] width 58 height 27
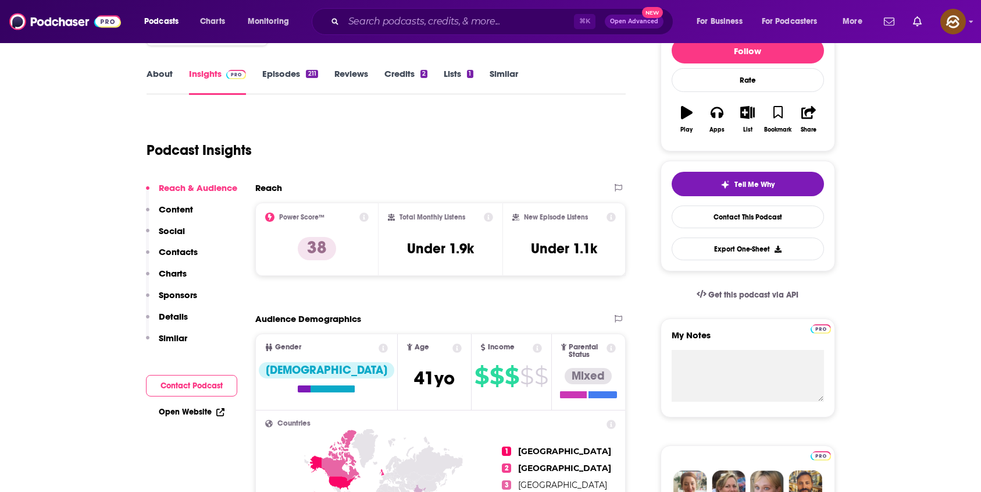
click at [186, 256] on p "Contacts" at bounding box center [178, 251] width 39 height 11
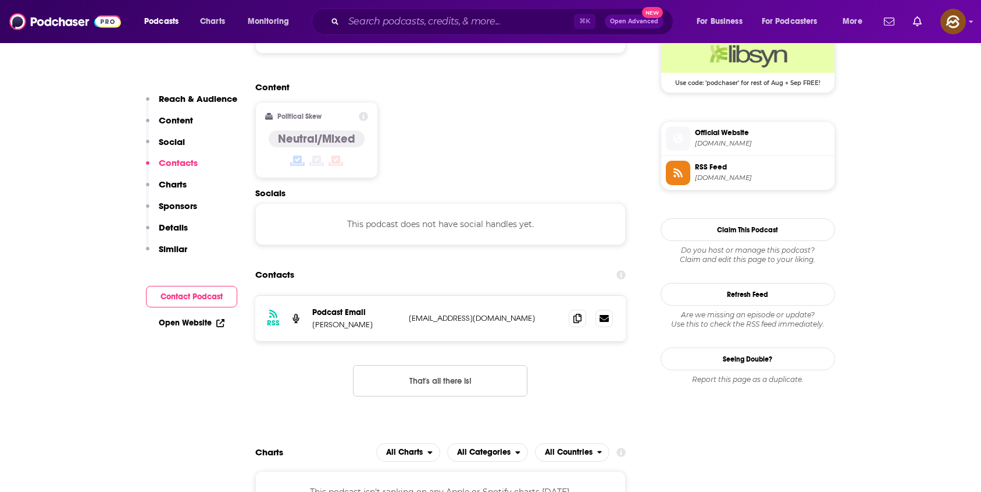
scroll to position [922, 0]
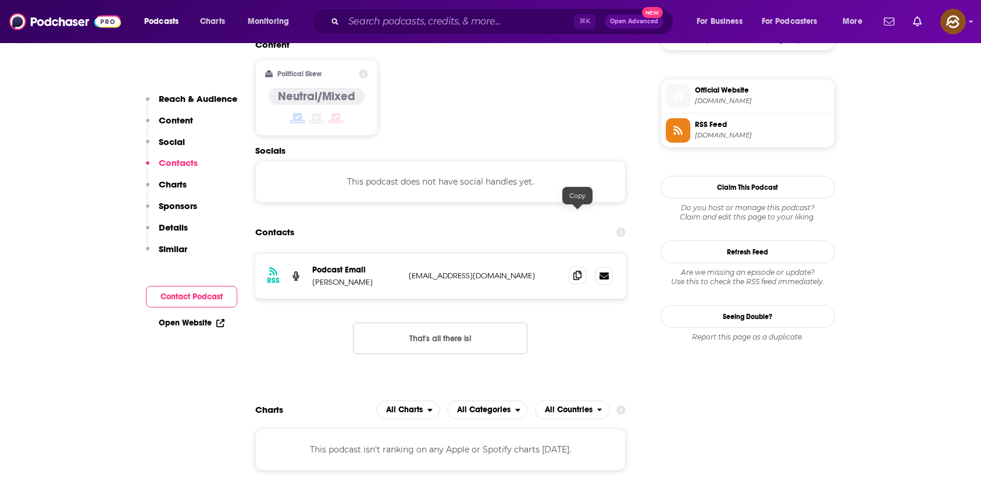
click at [574, 270] on icon at bounding box center [578, 274] width 8 height 9
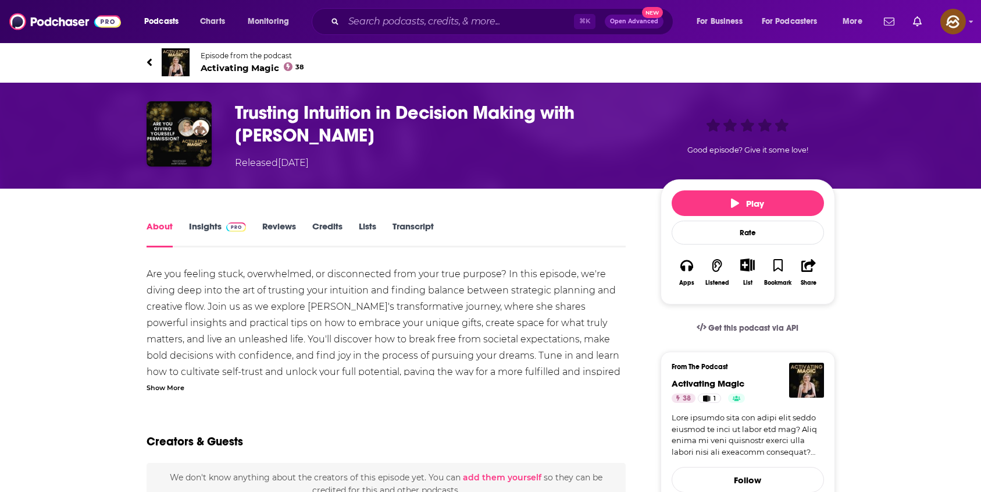
click at [599, 109] on h1 "Trusting Intuition in Decision Making with [PERSON_NAME]" at bounding box center [438, 123] width 407 height 45
drag, startPoint x: 599, startPoint y: 109, endPoint x: 296, endPoint y: 134, distance: 304.1
copy h1 "[PERSON_NAME]"
click at [296, 134] on h1 "Trusting Intuition in Decision Making with [PERSON_NAME]" at bounding box center [438, 123] width 407 height 45
